Goal: Task Accomplishment & Management: Use online tool/utility

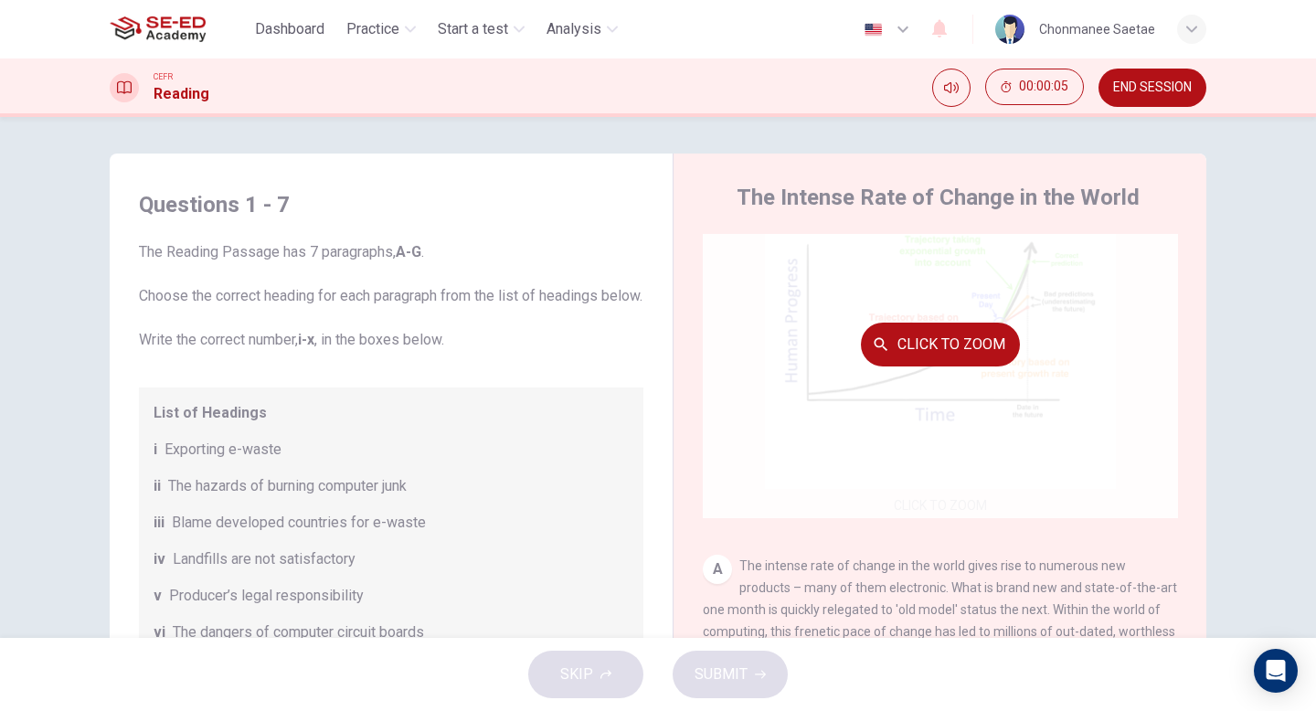
scroll to position [23, 0]
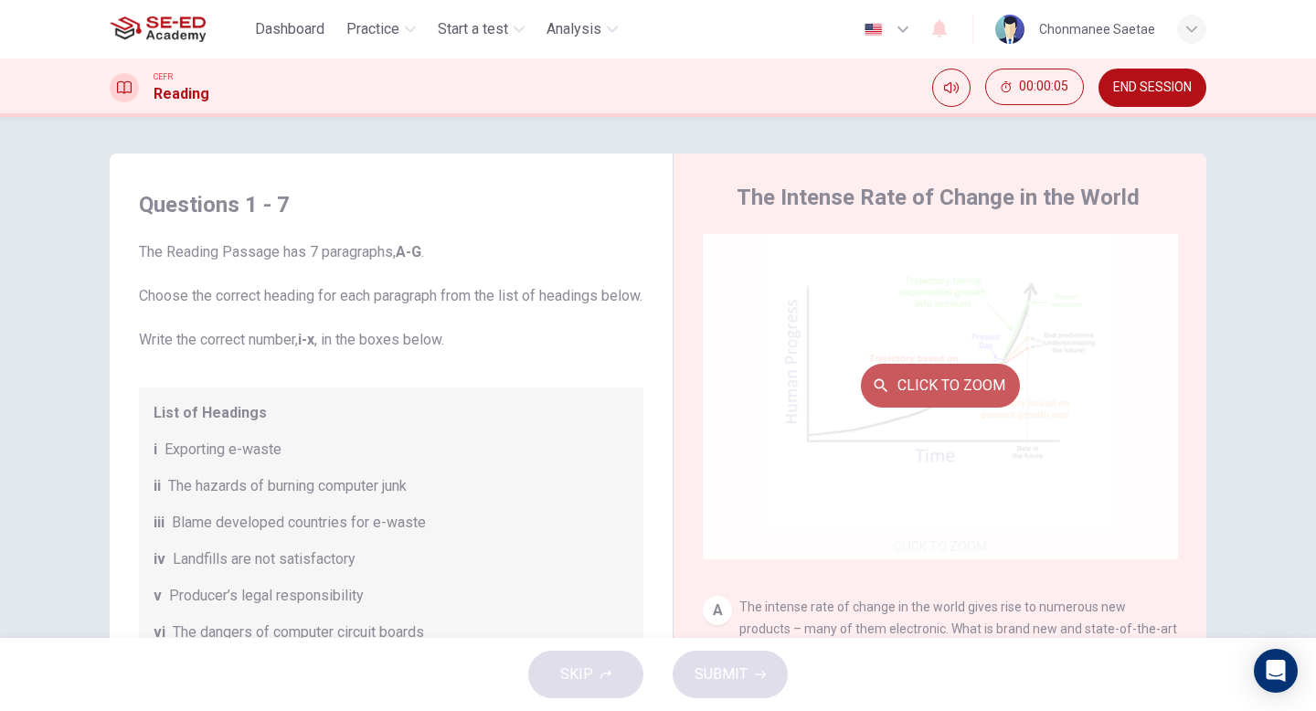
click at [937, 378] on button "Click to Zoom" at bounding box center [940, 386] width 159 height 44
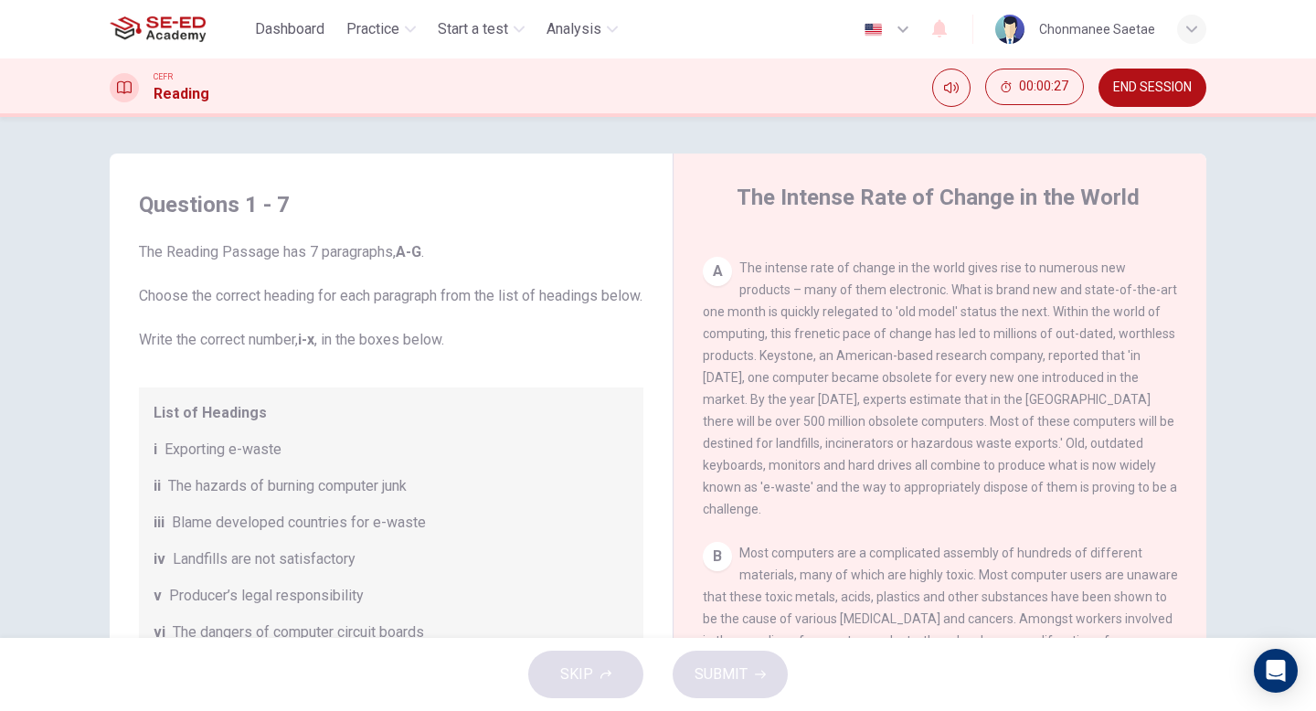
scroll to position [363, 0]
drag, startPoint x: 1011, startPoint y: 295, endPoint x: 997, endPoint y: 394, distance: 99.8
click at [1003, 389] on div "A The intense rate of change in the world gives rise to numerous new products –…" at bounding box center [940, 387] width 475 height 263
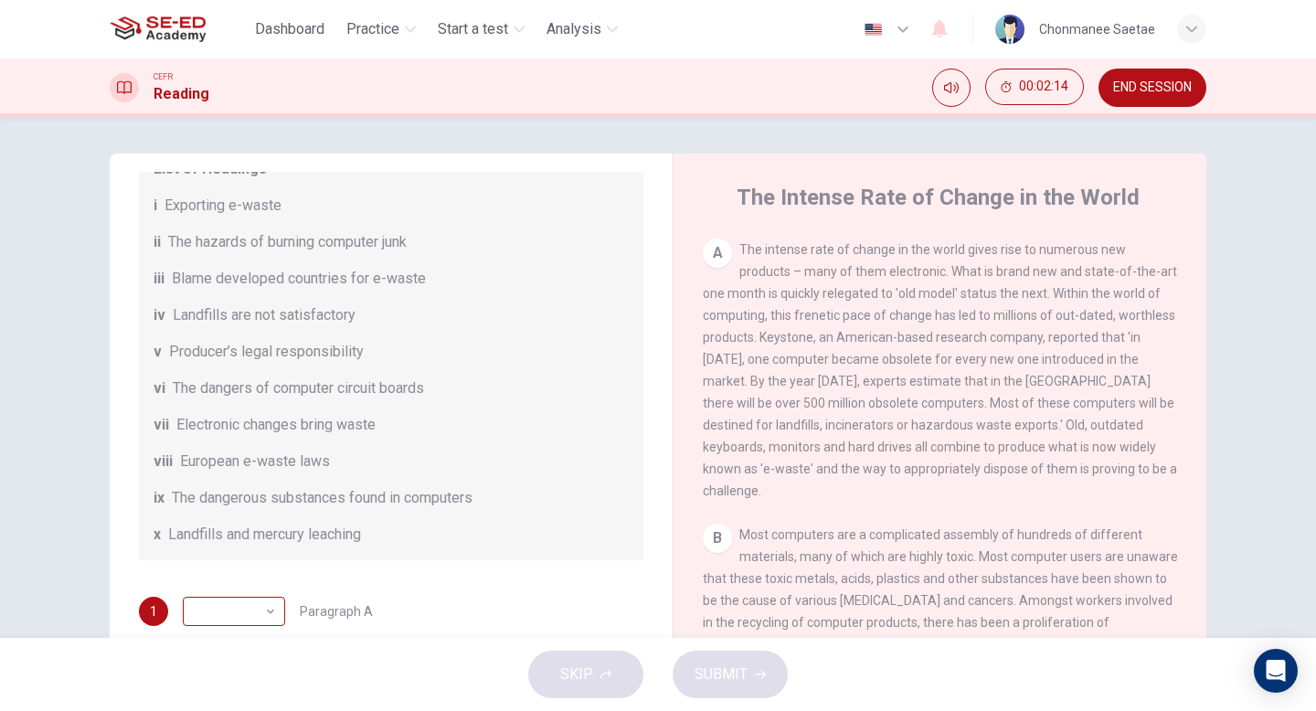
scroll to position [21, 0]
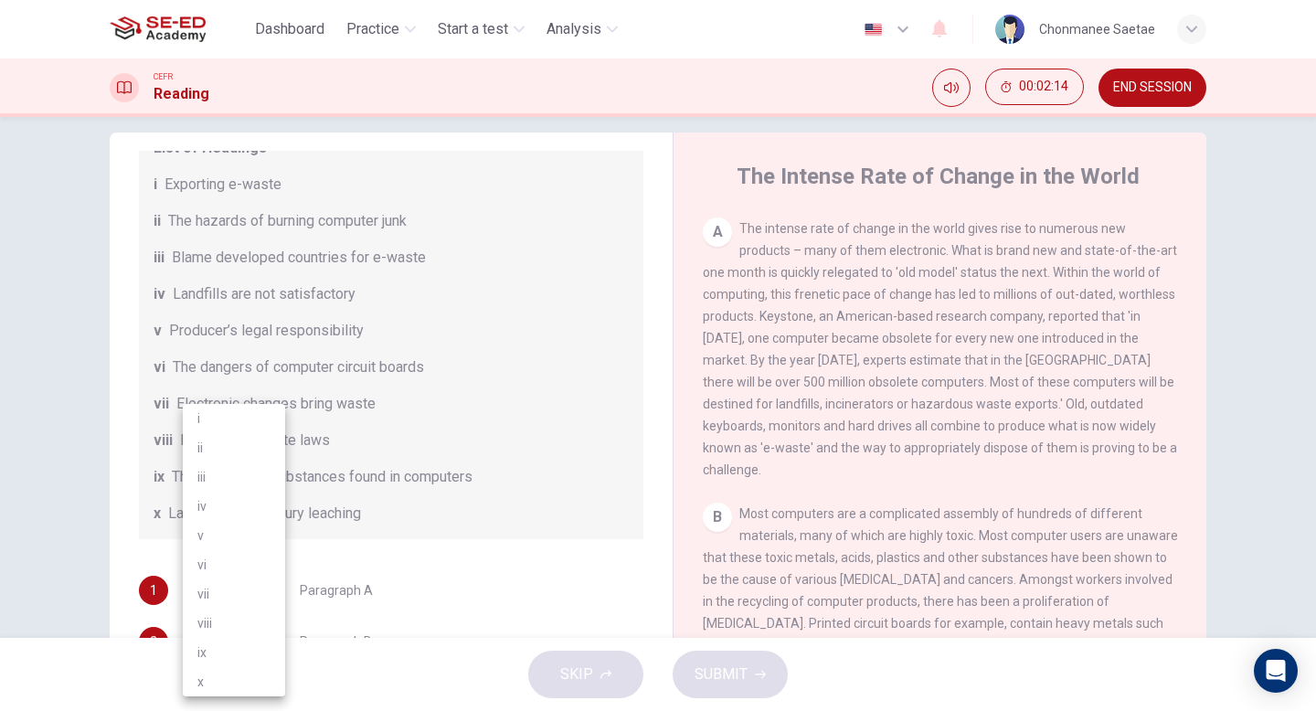
click at [261, 629] on body "This site uses cookies, as explained in our Privacy Policy . If you agree to th…" at bounding box center [658, 355] width 1316 height 711
click at [247, 587] on li "vii" at bounding box center [234, 594] width 102 height 29
type input "vii"
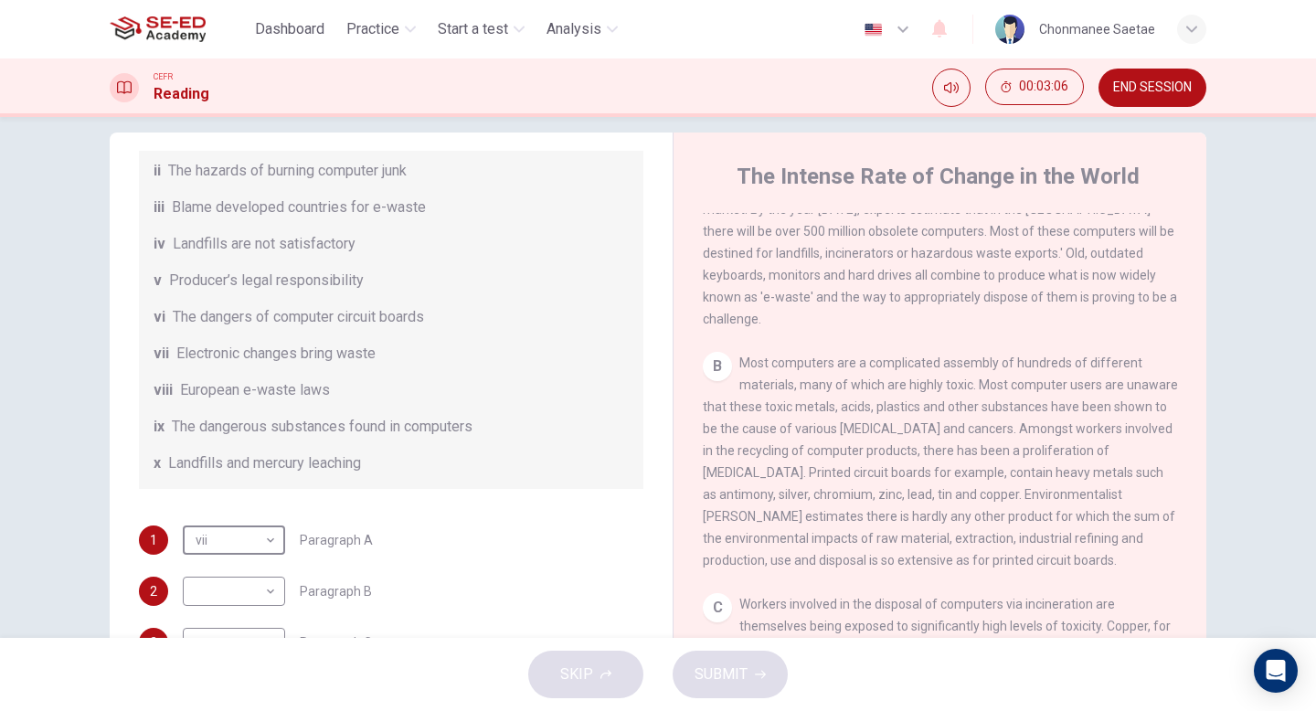
scroll to position [327, 0]
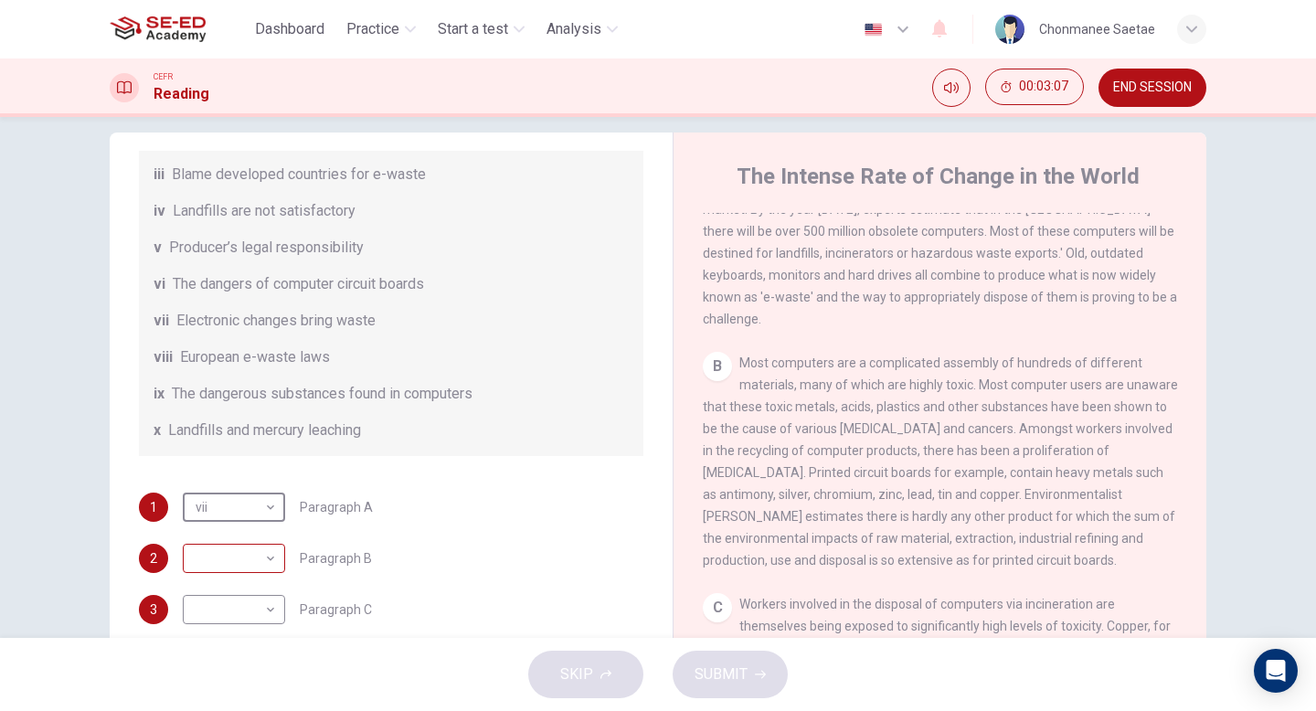
click at [269, 578] on body "This site uses cookies, as explained in our Privacy Policy . If you agree to th…" at bounding box center [658, 355] width 1316 height 711
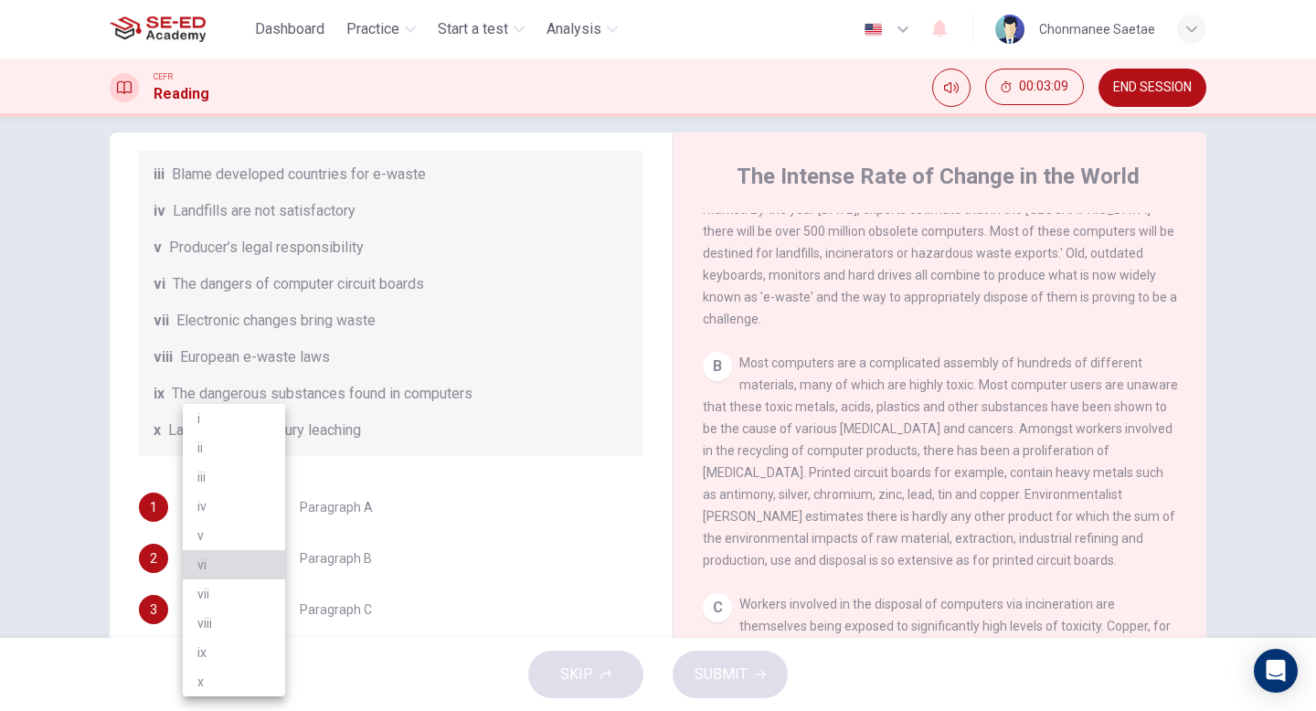
click at [245, 564] on li "vi" at bounding box center [234, 564] width 102 height 29
type input "vi"
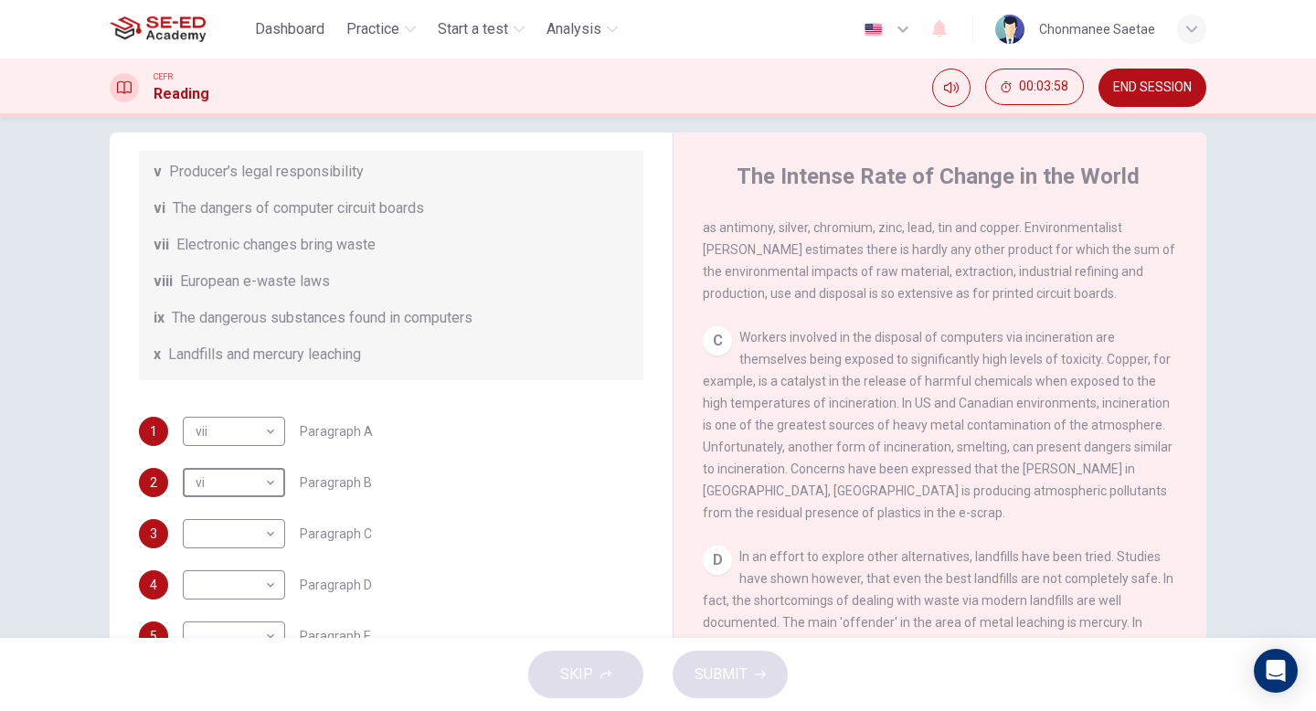
scroll to position [447, 0]
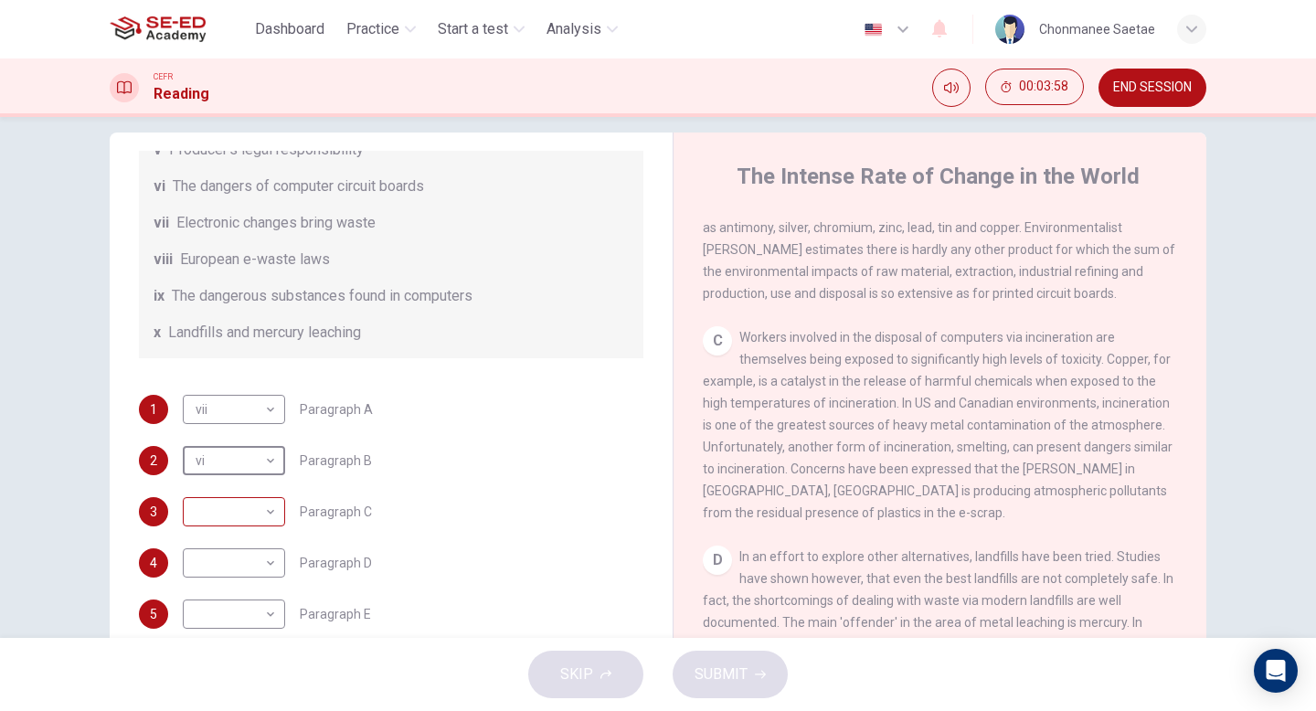
click at [263, 509] on body "This site uses cookies, as explained in our Privacy Policy . If you agree to th…" at bounding box center [658, 355] width 1316 height 711
click at [231, 442] on li "ii" at bounding box center [234, 447] width 102 height 29
type input "ii"
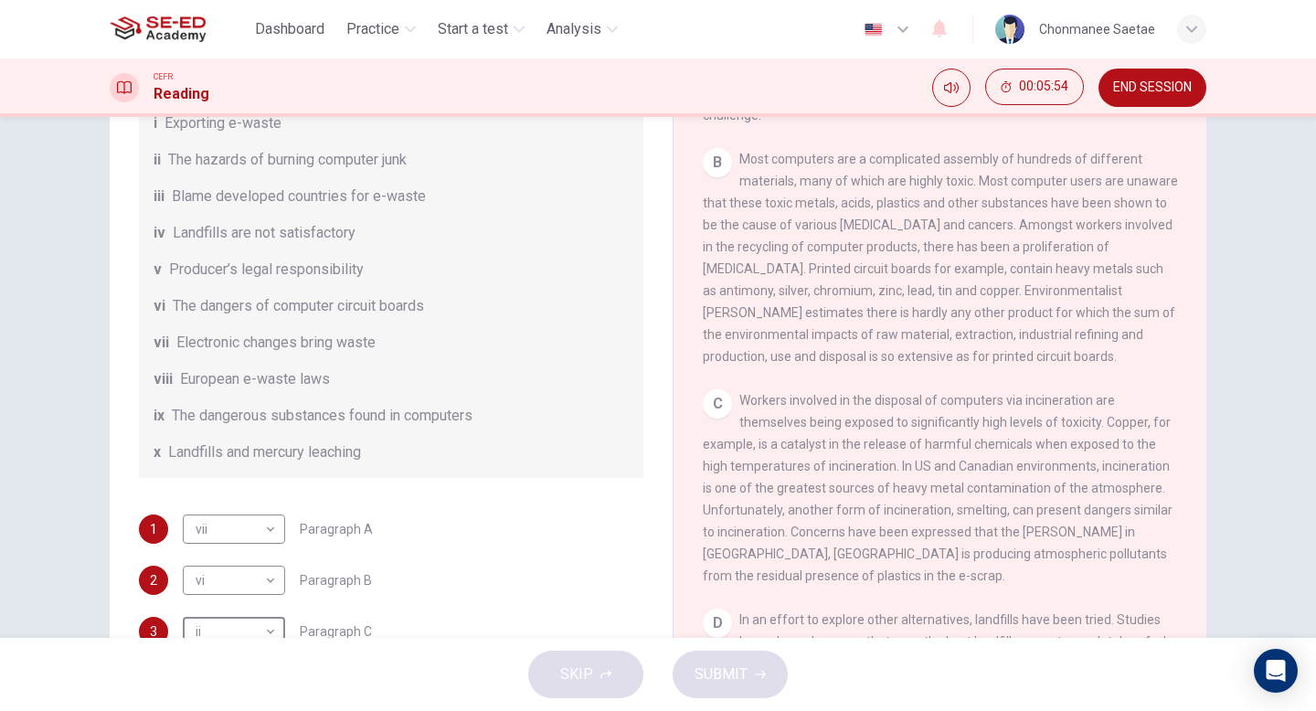
scroll to position [606, 0]
click at [294, 457] on div "List of Headings i Exporting e-waste ii The hazards of burning computer junk ii…" at bounding box center [391, 269] width 505 height 417
click at [296, 427] on span "The dangerous substances found in computers" at bounding box center [322, 416] width 301 height 22
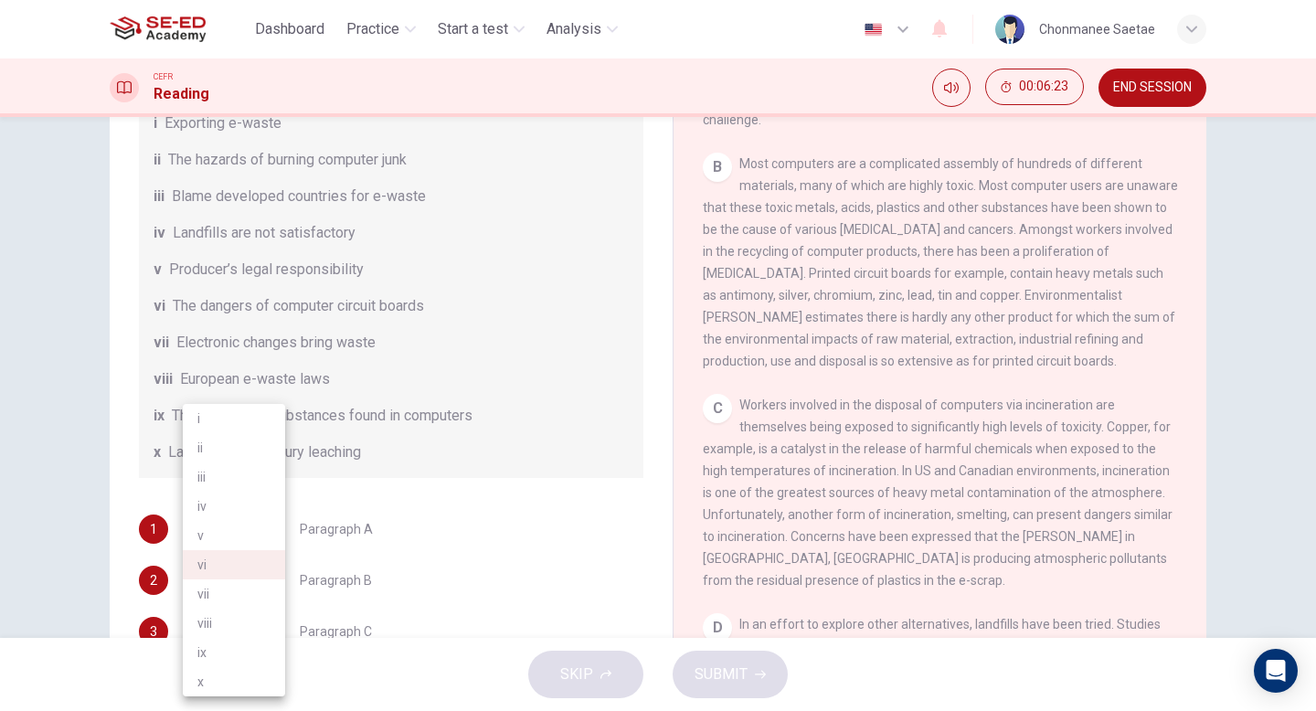
click at [265, 598] on body "This site uses cookies, as explained in our Privacy Policy . If you agree to th…" at bounding box center [658, 355] width 1316 height 711
click at [250, 649] on li "ix" at bounding box center [234, 652] width 102 height 29
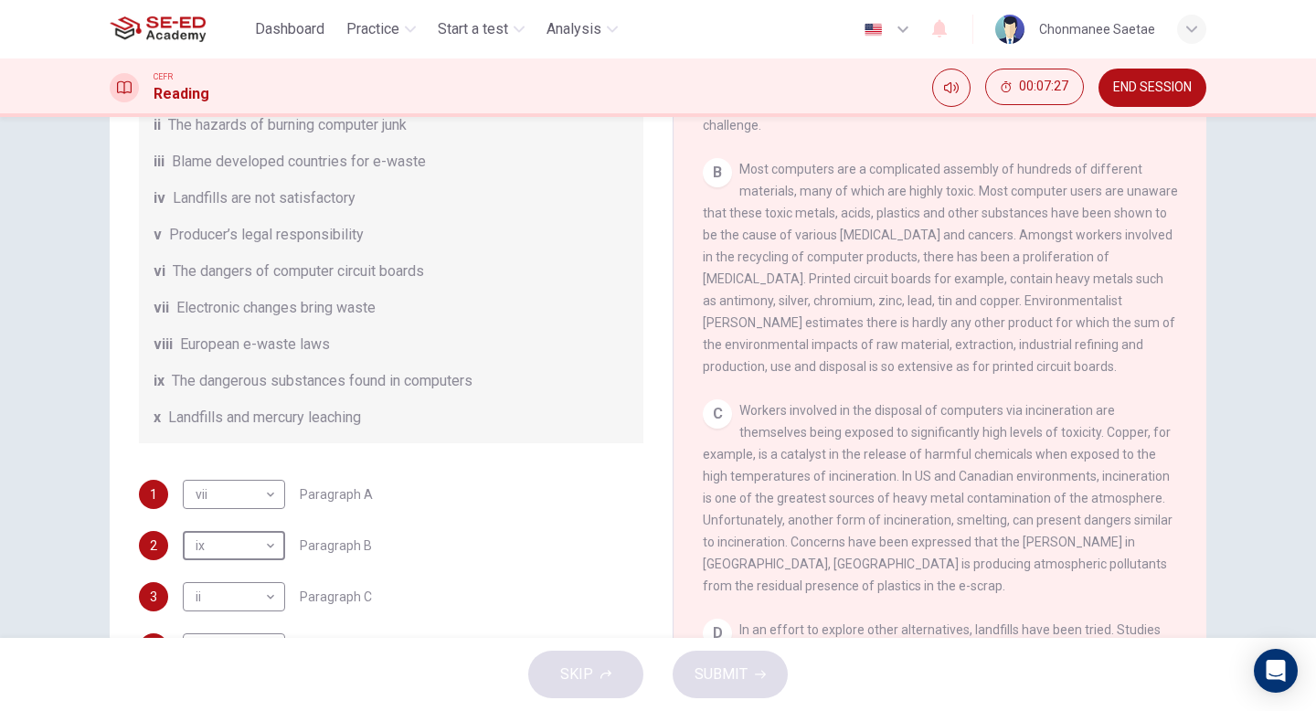
scroll to position [230, 0]
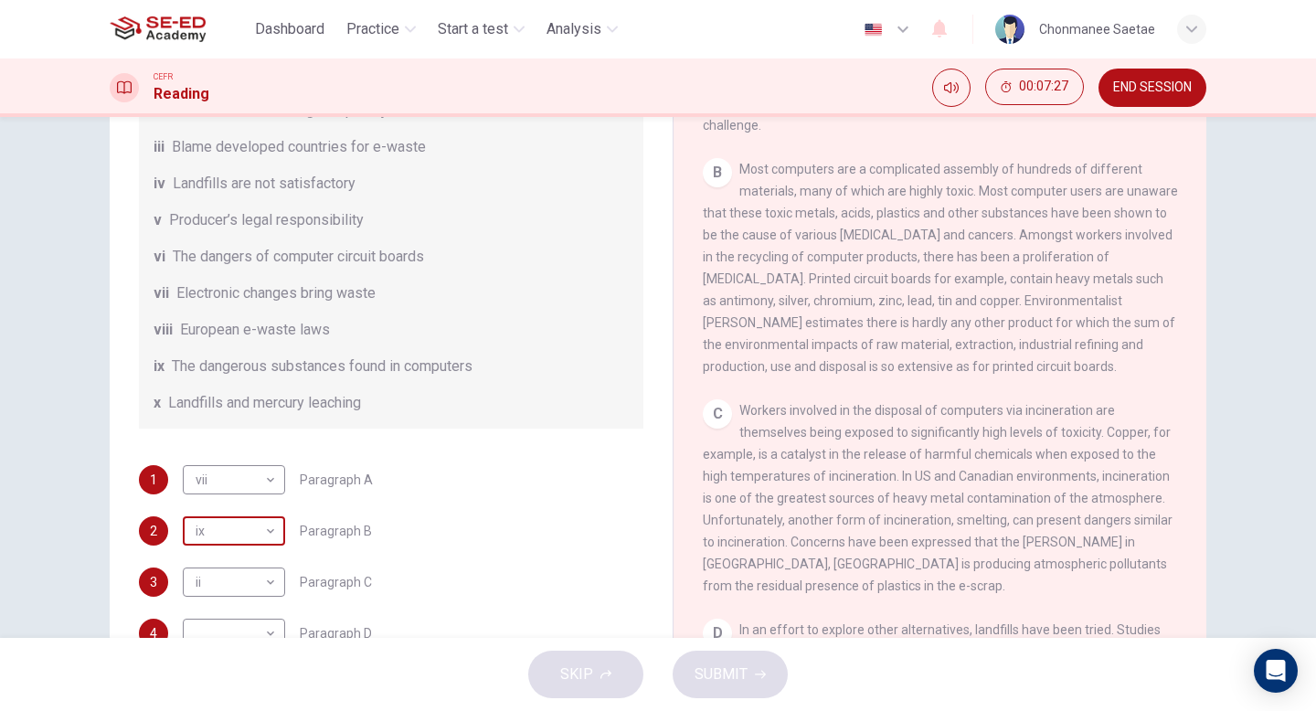
click at [247, 558] on body "This site uses cookies, as explained in our Privacy Policy . If you agree to th…" at bounding box center [658, 355] width 1316 height 711
click at [243, 572] on li "vi" at bounding box center [234, 564] width 102 height 29
type input "vi"
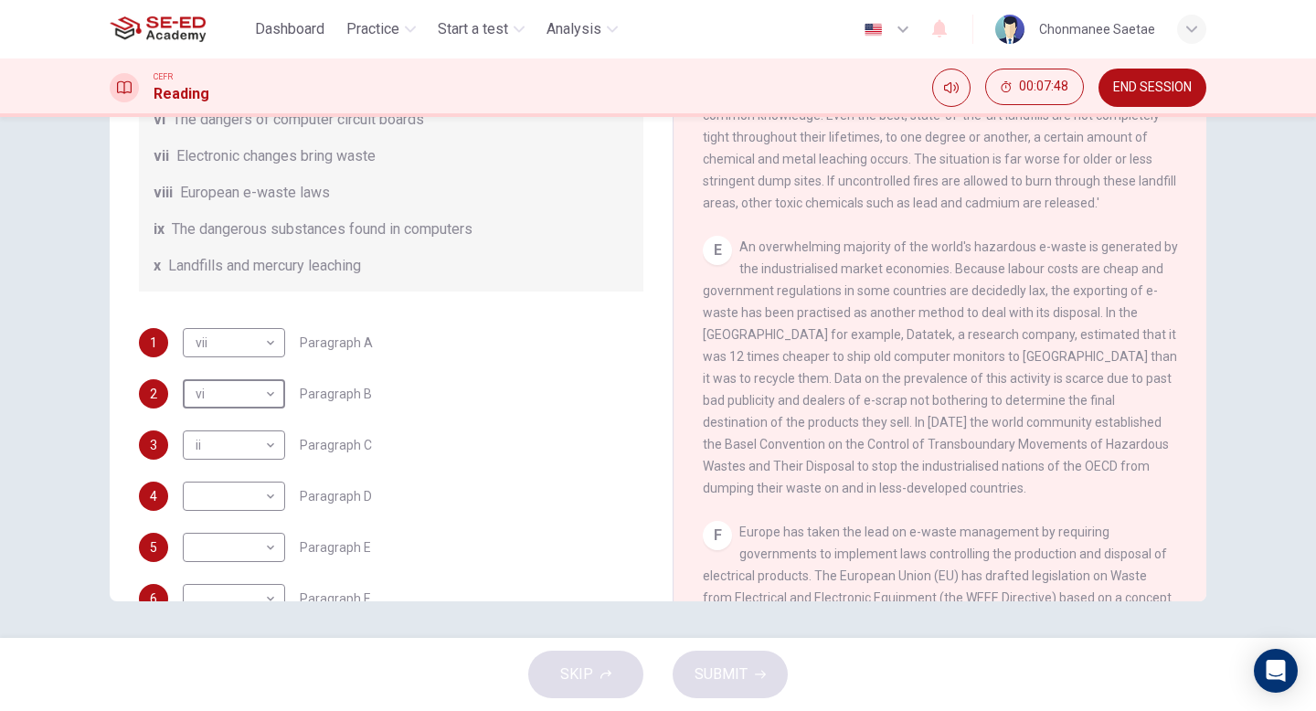
scroll to position [400, 0]
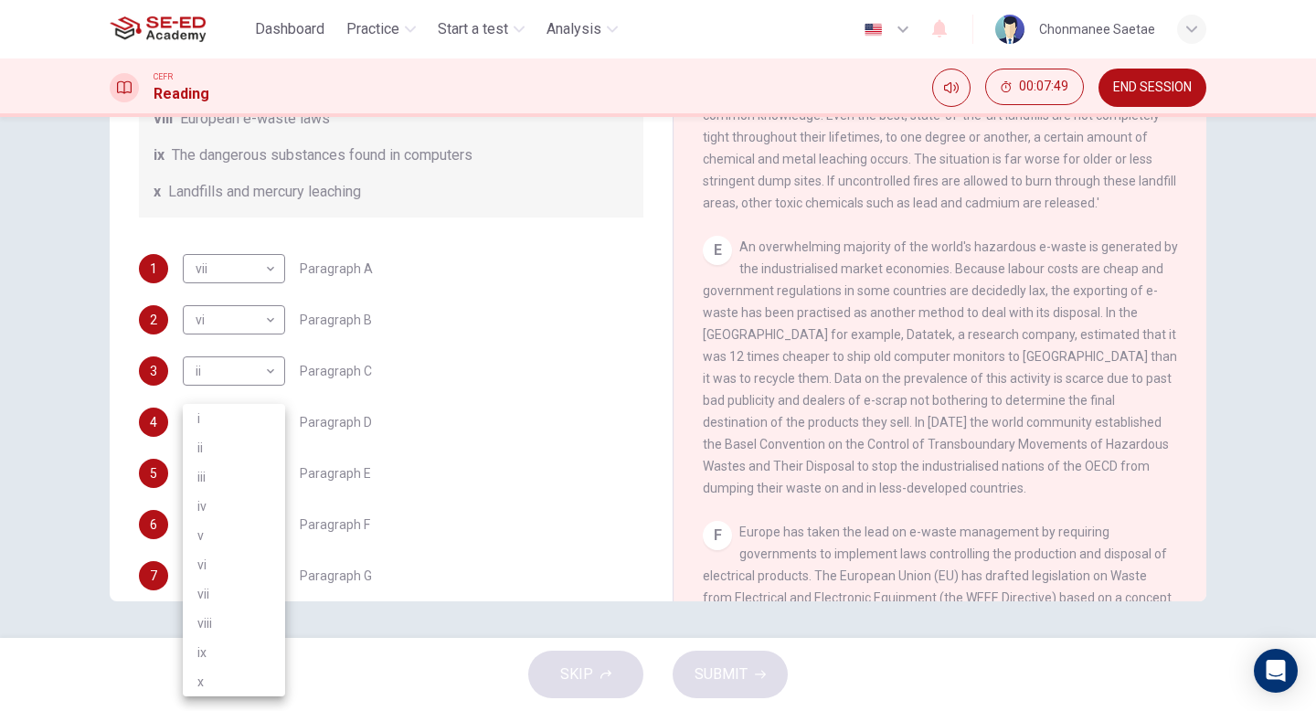
click at [242, 442] on body "This site uses cookies, as explained in our Privacy Policy . If you agree to th…" at bounding box center [658, 355] width 1316 height 711
click at [218, 422] on li "i" at bounding box center [234, 418] width 102 height 29
type input "i"
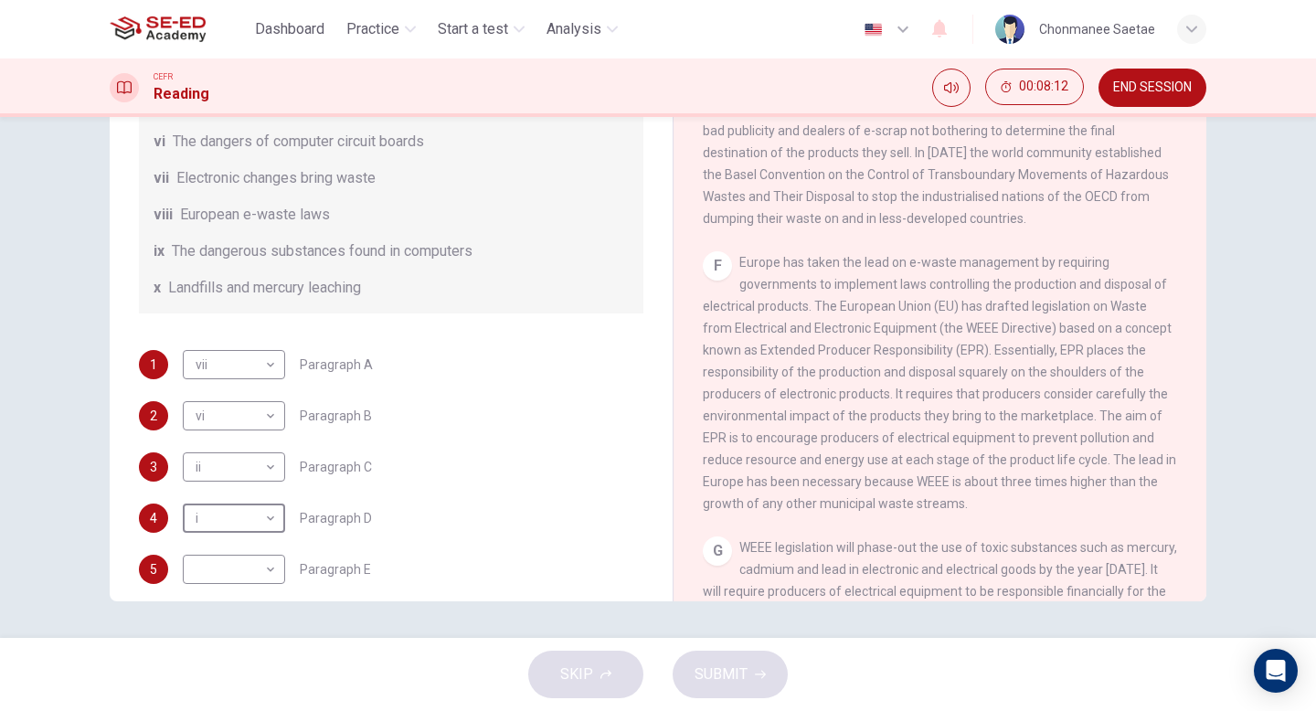
scroll to position [447, 0]
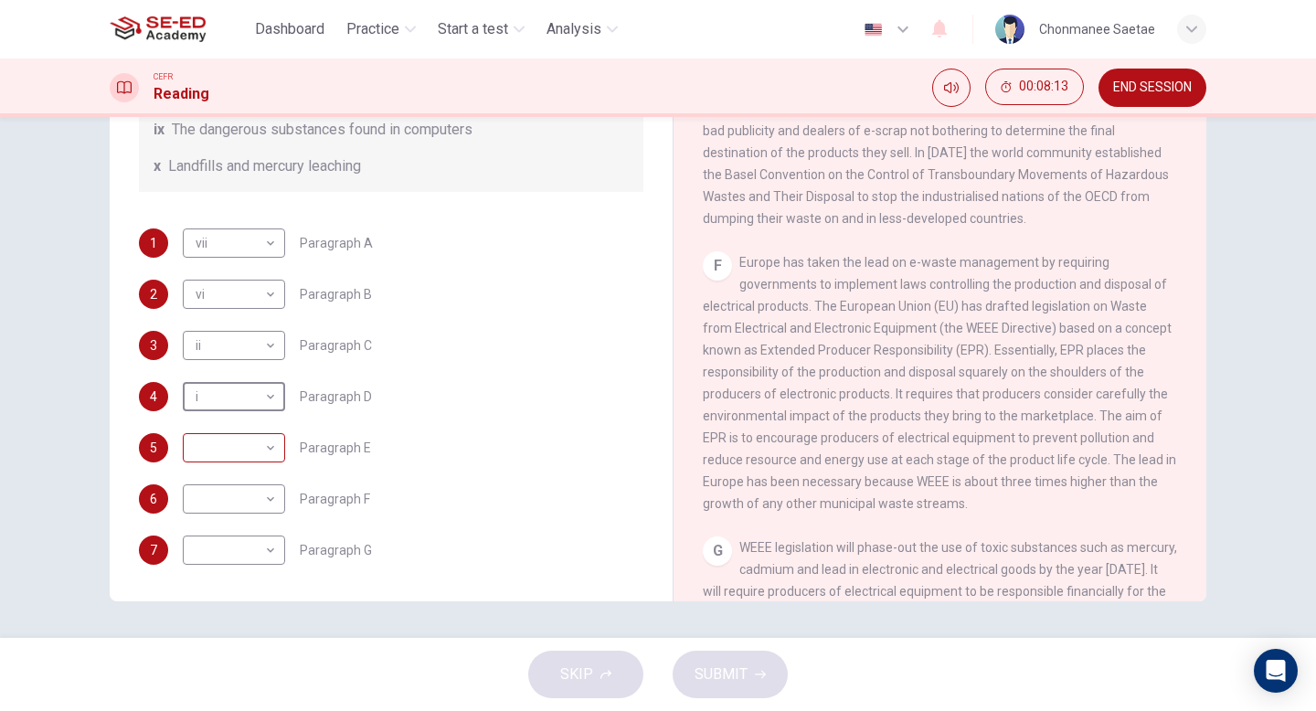
click at [273, 459] on body "This site uses cookies, as explained in our Privacy Policy . If you agree to th…" at bounding box center [658, 355] width 1316 height 711
click at [236, 541] on li "v" at bounding box center [234, 535] width 102 height 29
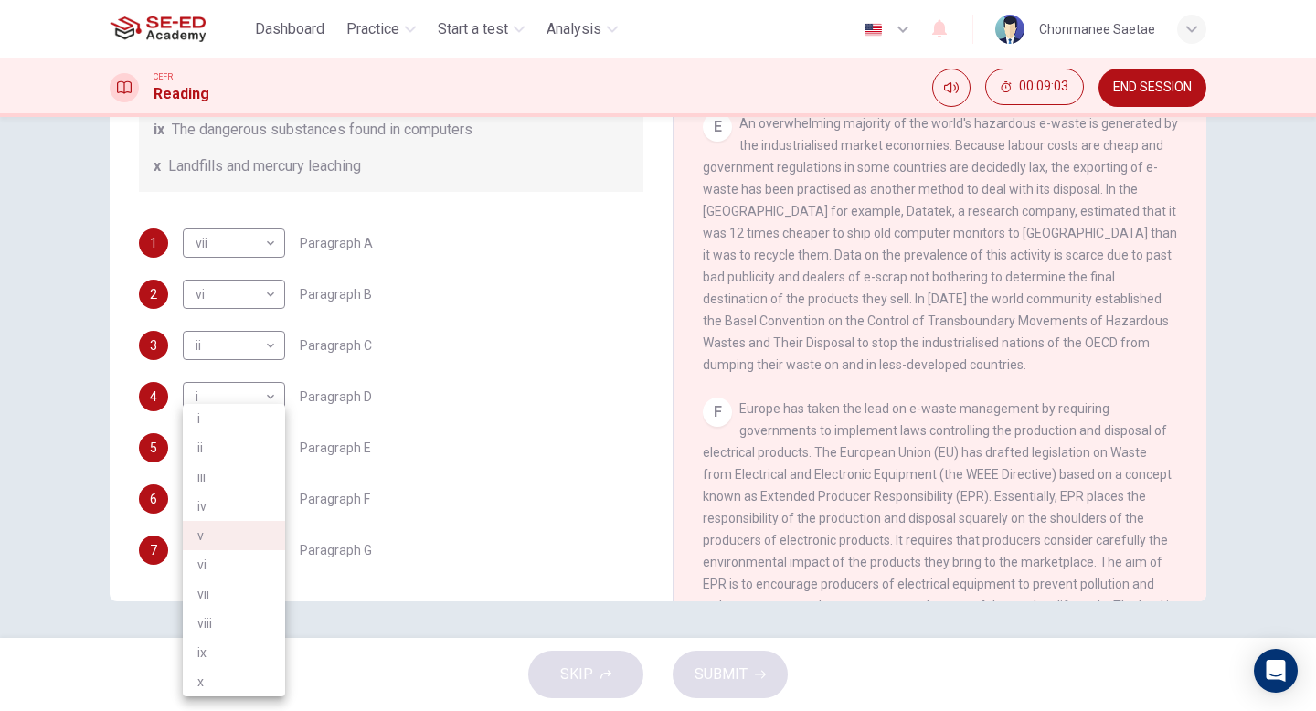
click at [235, 441] on body "This site uses cookies, as explained in our Privacy Policy . If you agree to th…" at bounding box center [658, 355] width 1316 height 711
click at [250, 584] on li "vii" at bounding box center [234, 594] width 102 height 29
type input "vii"
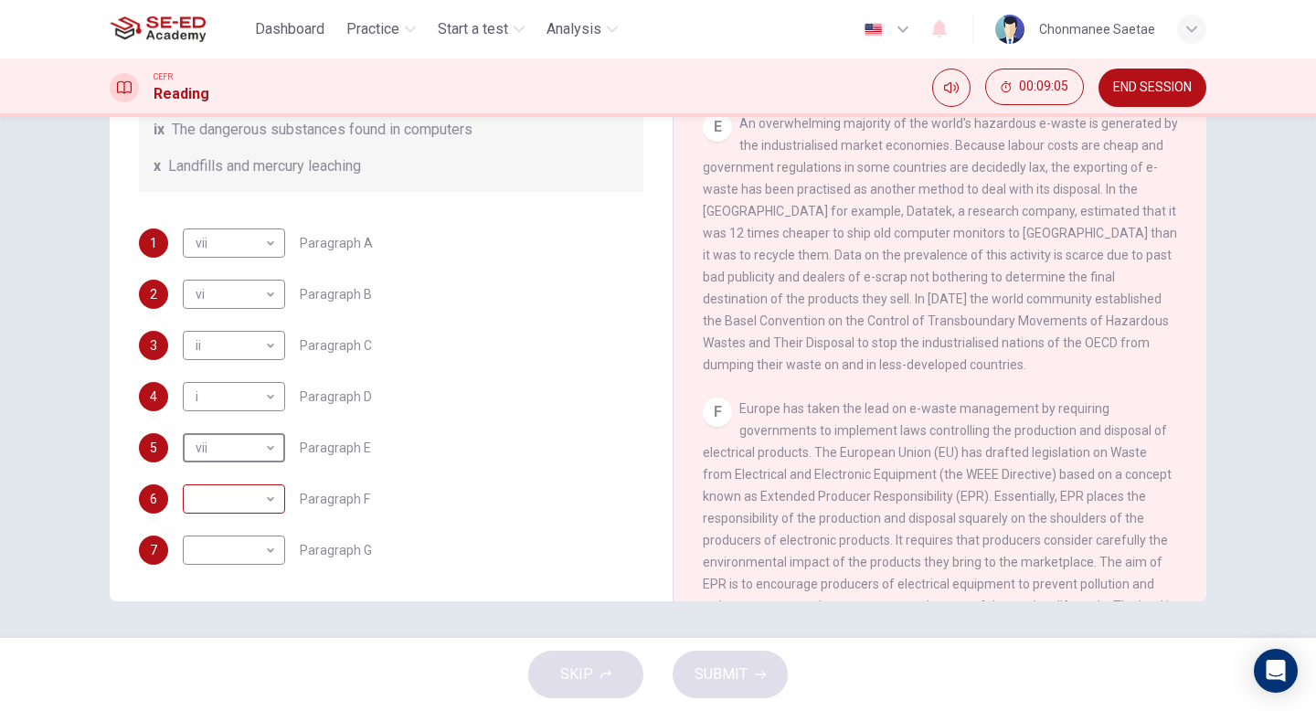
click at [247, 495] on body "This site uses cookies, as explained in our Privacy Policy . If you agree to th…" at bounding box center [658, 355] width 1316 height 711
click at [238, 537] on li "v" at bounding box center [234, 535] width 102 height 29
type input "v"
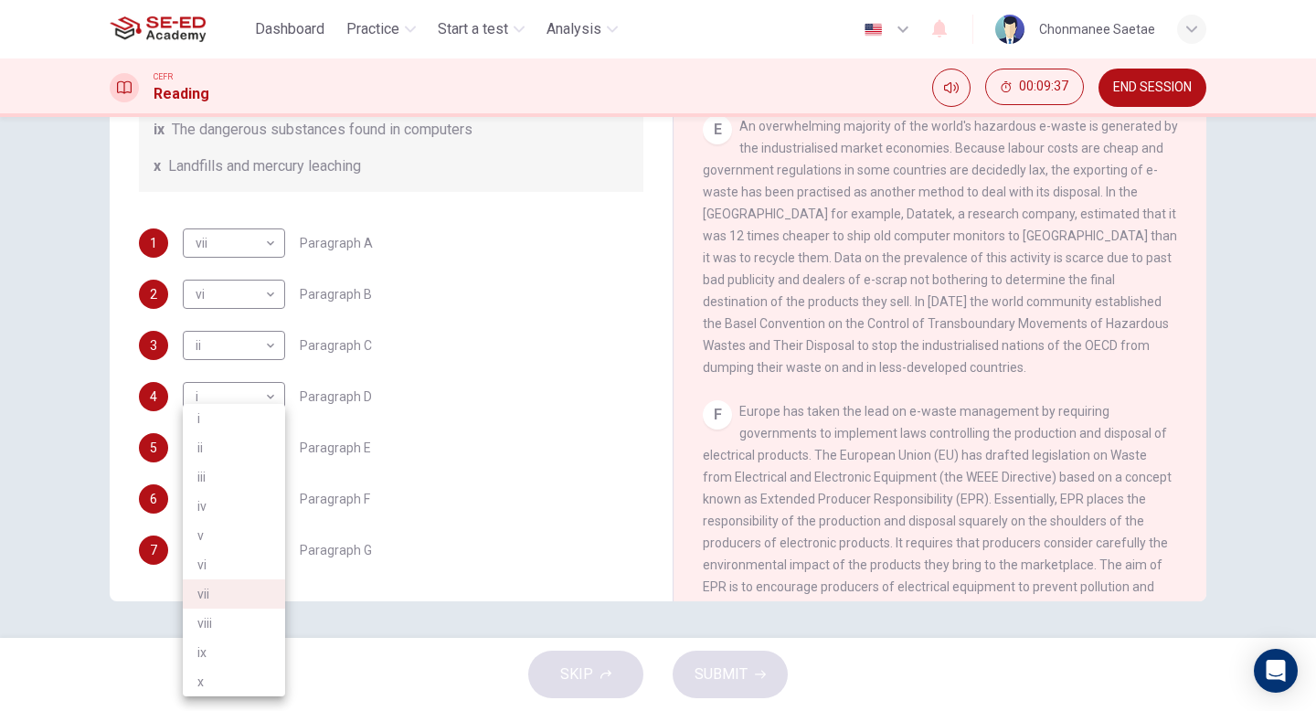
click at [248, 446] on body "This site uses cookies, as explained in our Privacy Policy . If you agree to th…" at bounding box center [658, 355] width 1316 height 711
click at [231, 474] on li "iii" at bounding box center [234, 477] width 102 height 29
type input "iii"
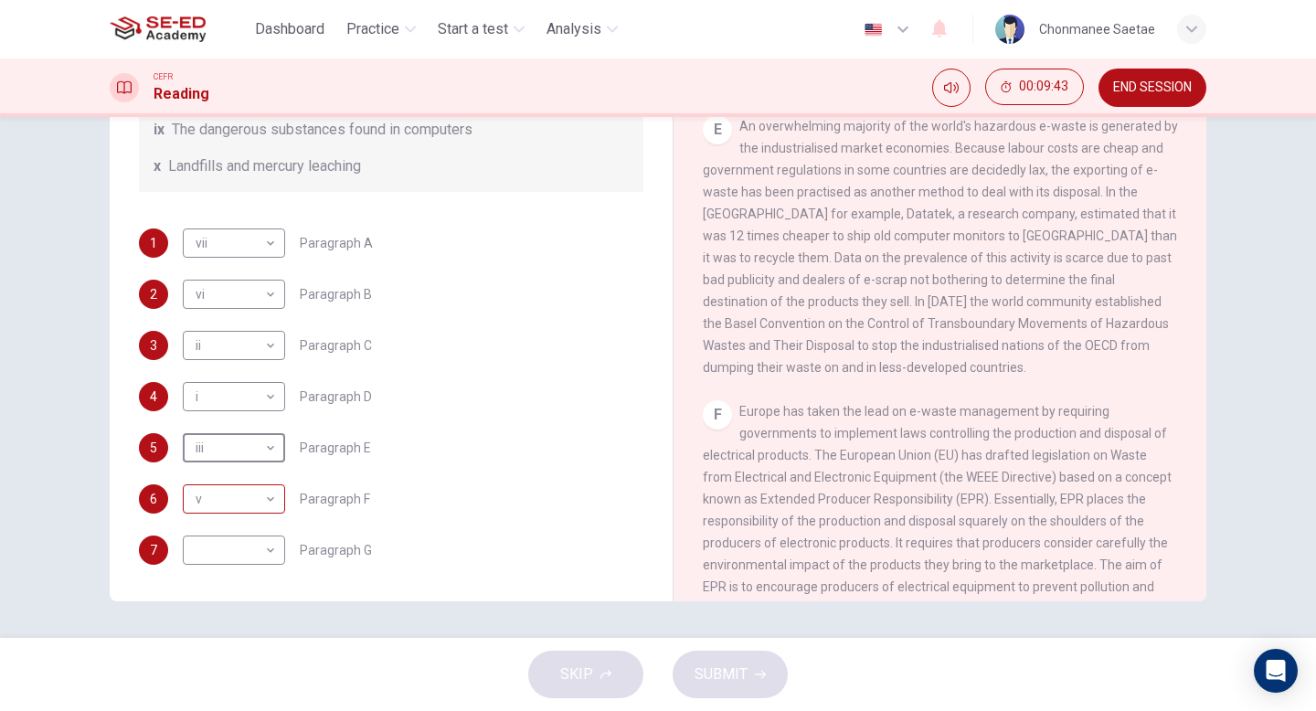
click at [238, 506] on body "This site uses cookies, as explained in our Privacy Policy . If you agree to th…" at bounding box center [658, 355] width 1316 height 711
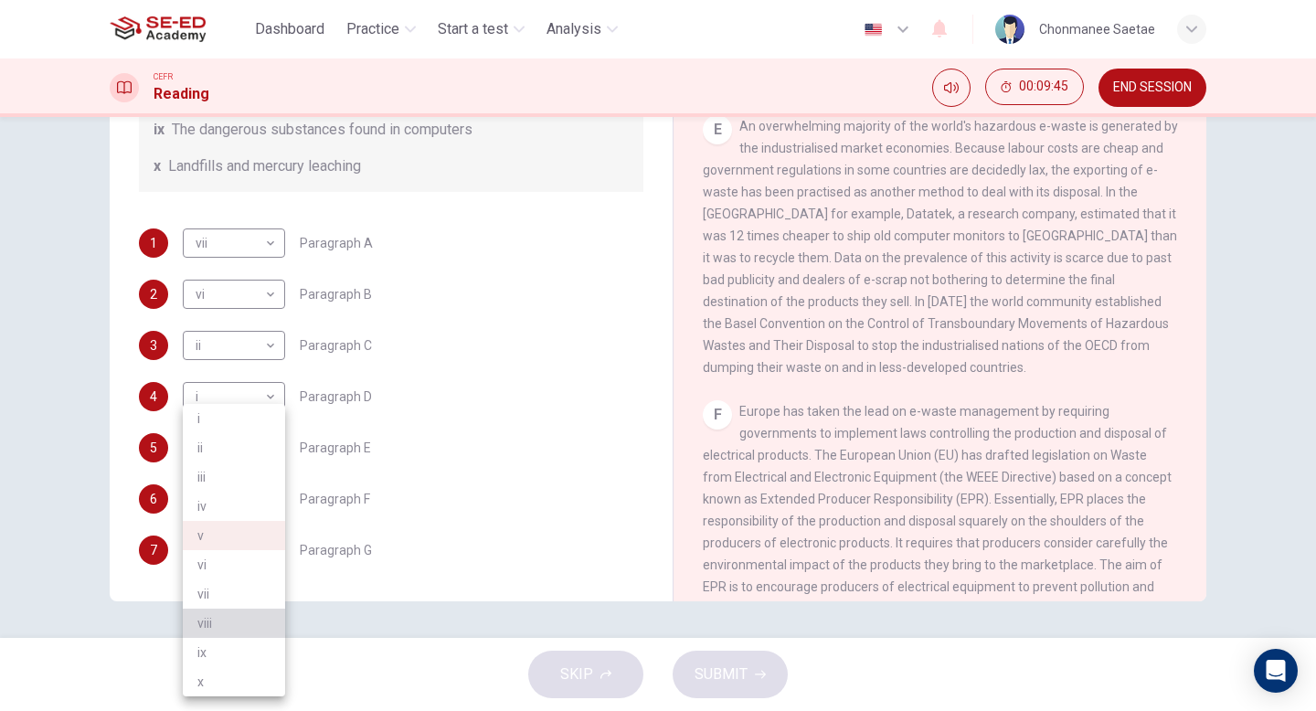
click at [228, 617] on li "viii" at bounding box center [234, 623] width 102 height 29
type input "viii"
click at [258, 549] on body "This site uses cookies, as explained in our Privacy Policy . If you agree to th…" at bounding box center [658, 355] width 1316 height 711
click at [250, 543] on li "v" at bounding box center [234, 535] width 102 height 29
type input "v"
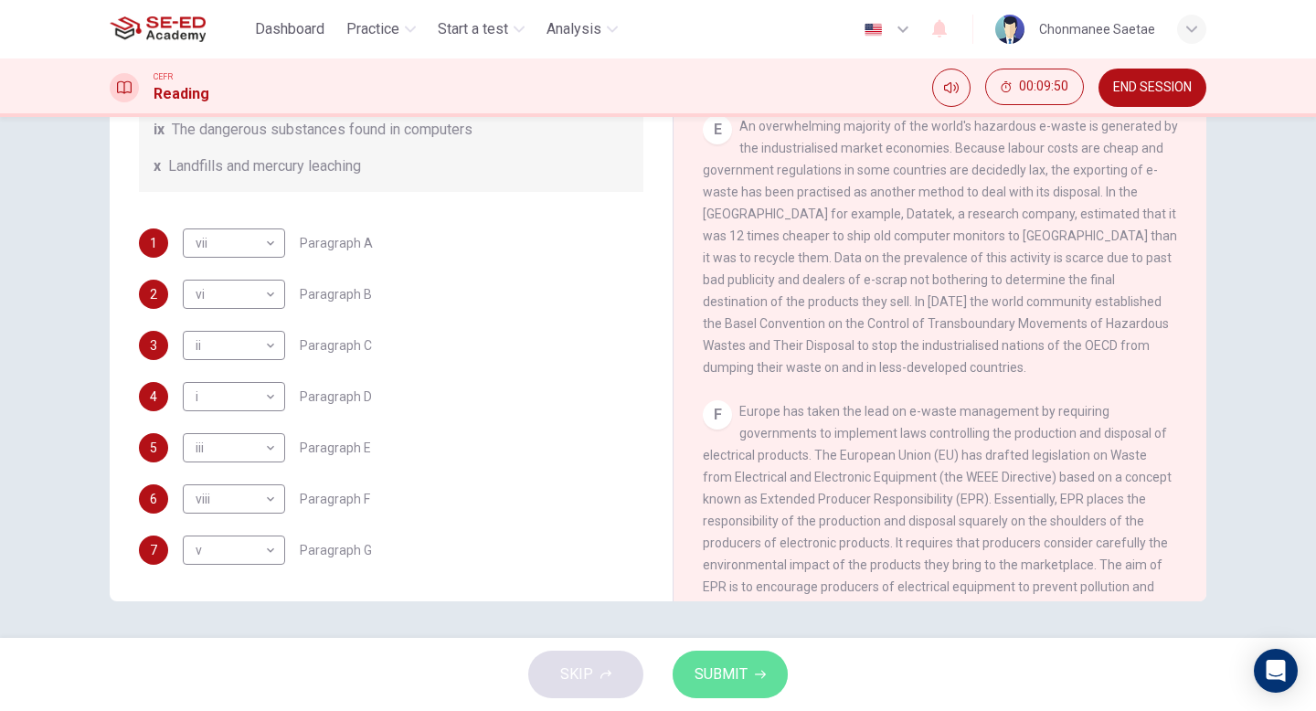
click at [720, 656] on button "SUBMIT" at bounding box center [730, 675] width 115 height 48
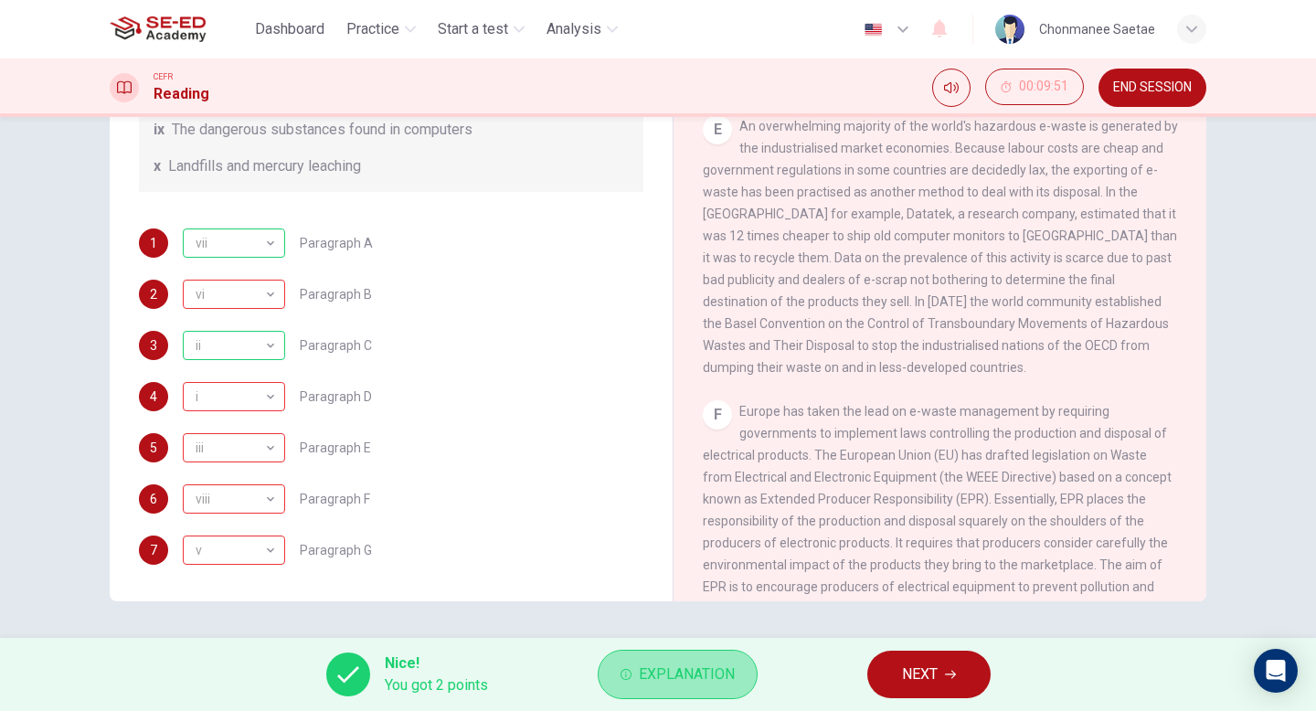
click at [663, 682] on span "Explanation" at bounding box center [687, 675] width 96 height 26
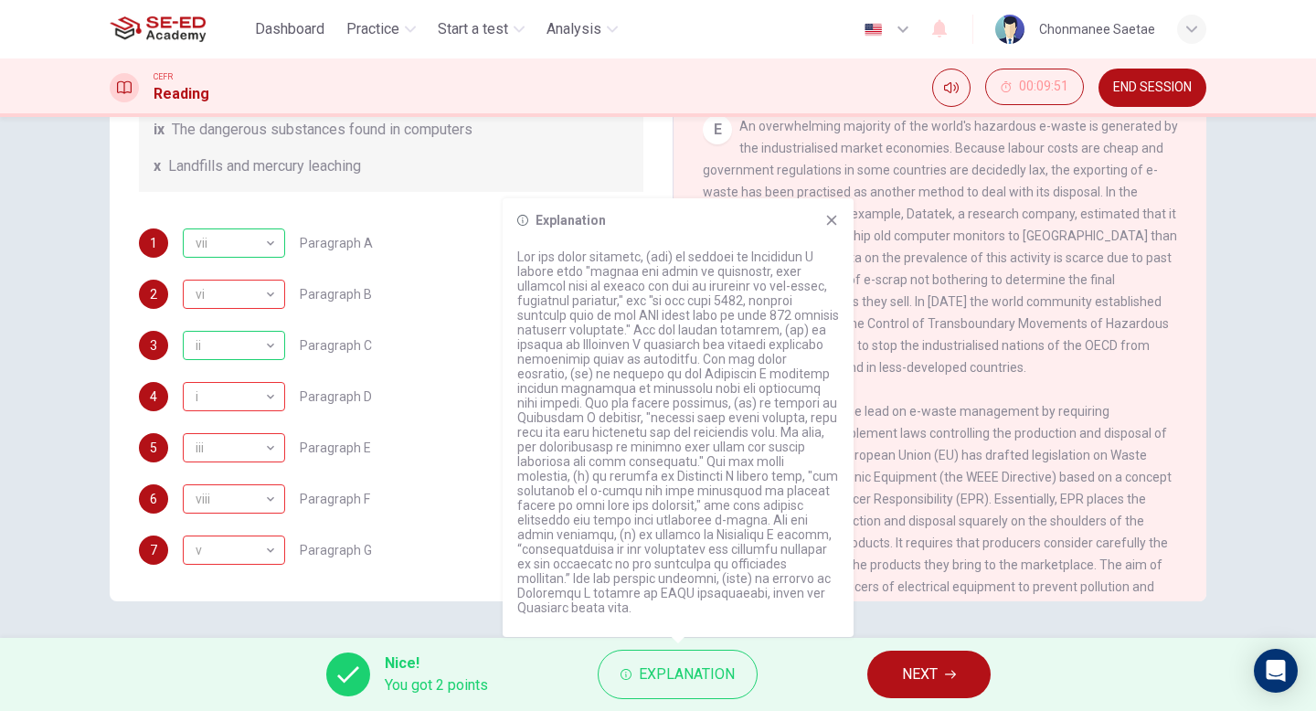
click at [464, 455] on div "5 iii iii ​ Paragraph E" at bounding box center [391, 447] width 505 height 29
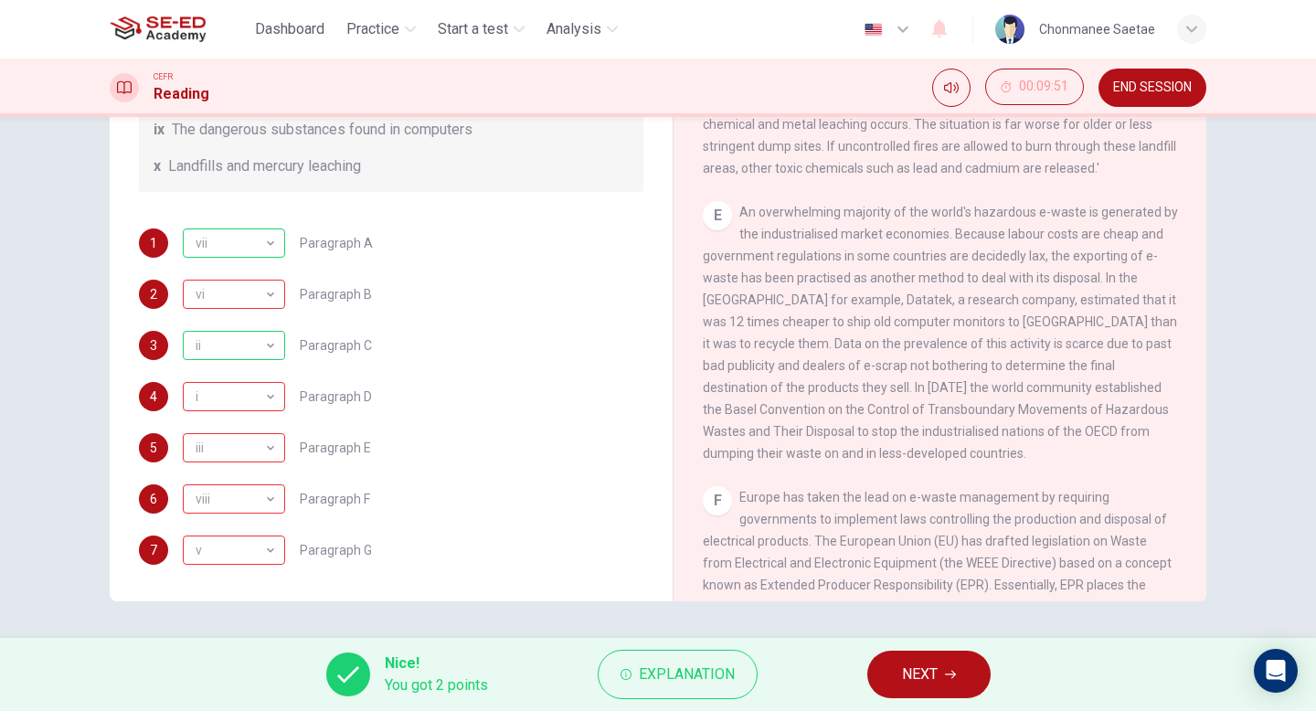
click at [920, 668] on span "NEXT" at bounding box center [920, 675] width 36 height 26
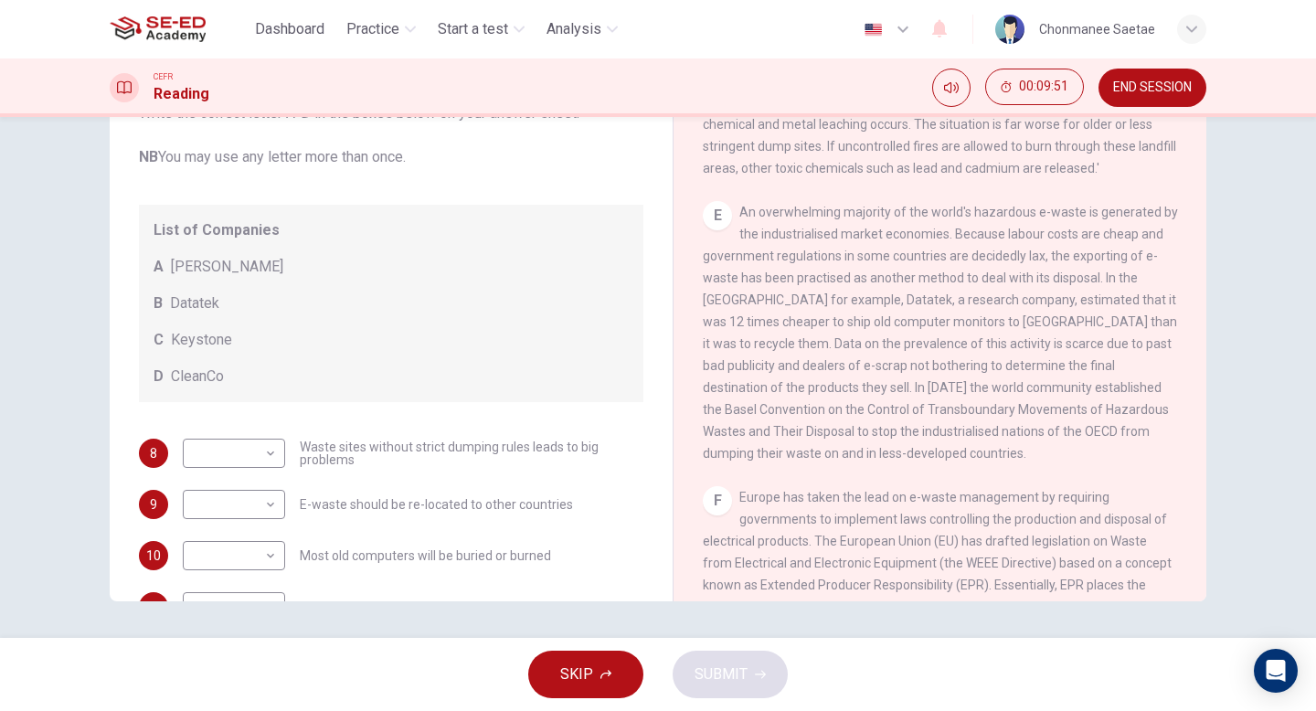
scroll to position [96, 0]
